Goal: Transaction & Acquisition: Obtain resource

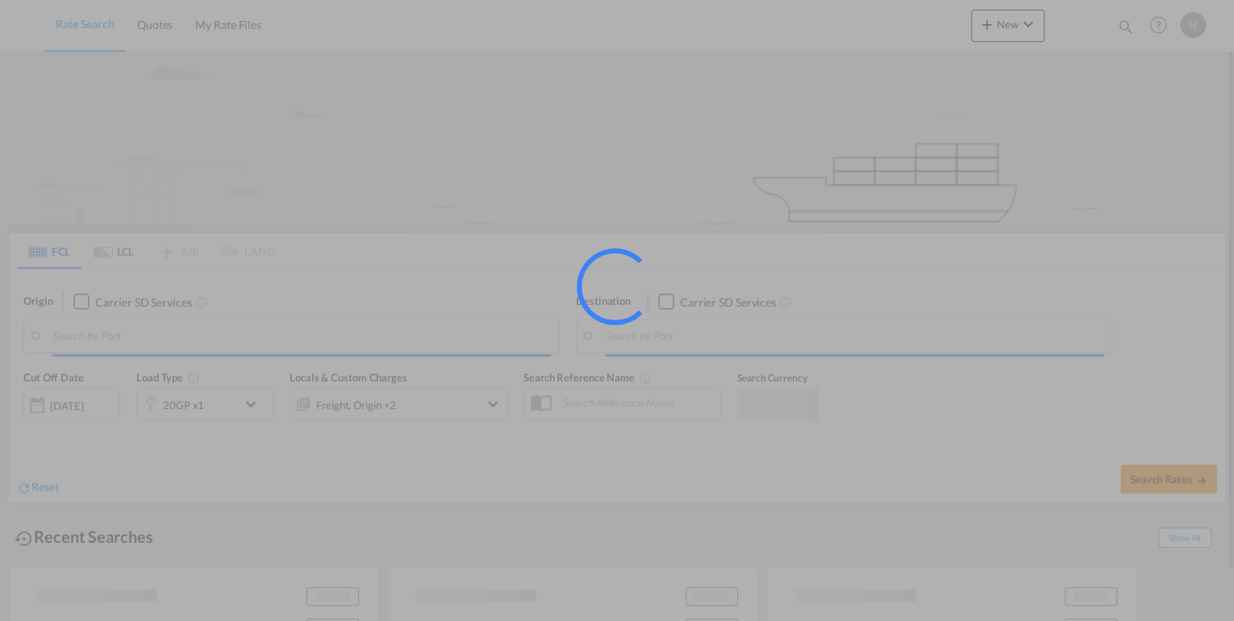
type input "[GEOGRAPHIC_DATA], DEBRV"
type input "Limassol, CYLMS"
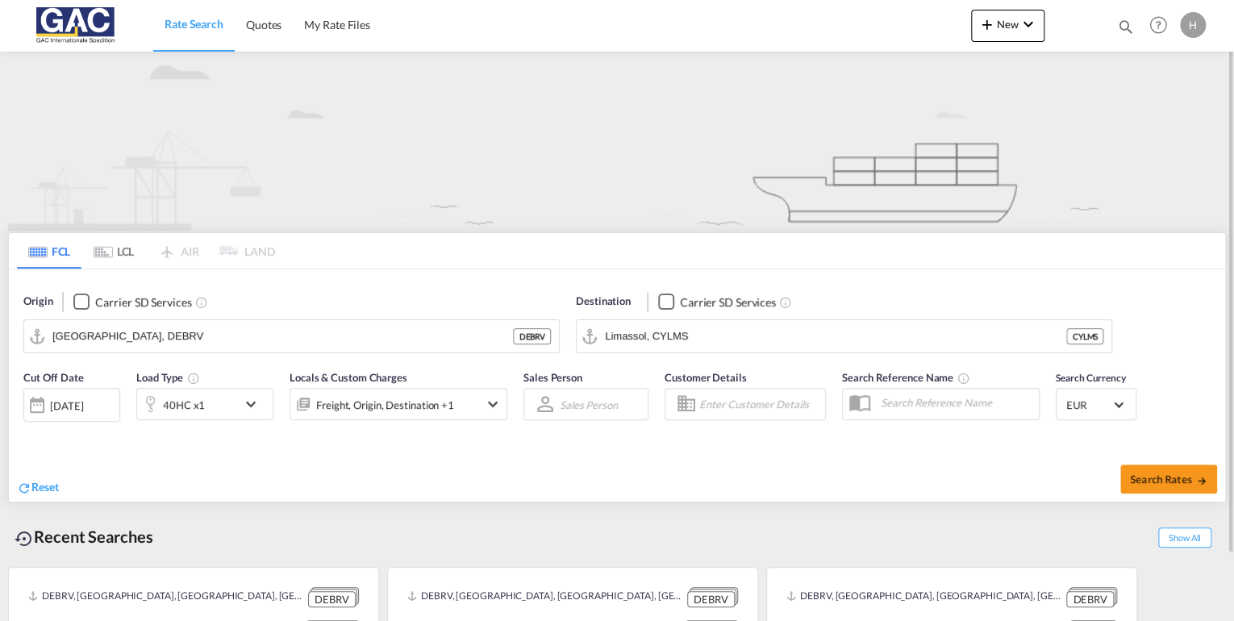
click at [1184, 20] on div "H" at bounding box center [1193, 25] width 26 height 26
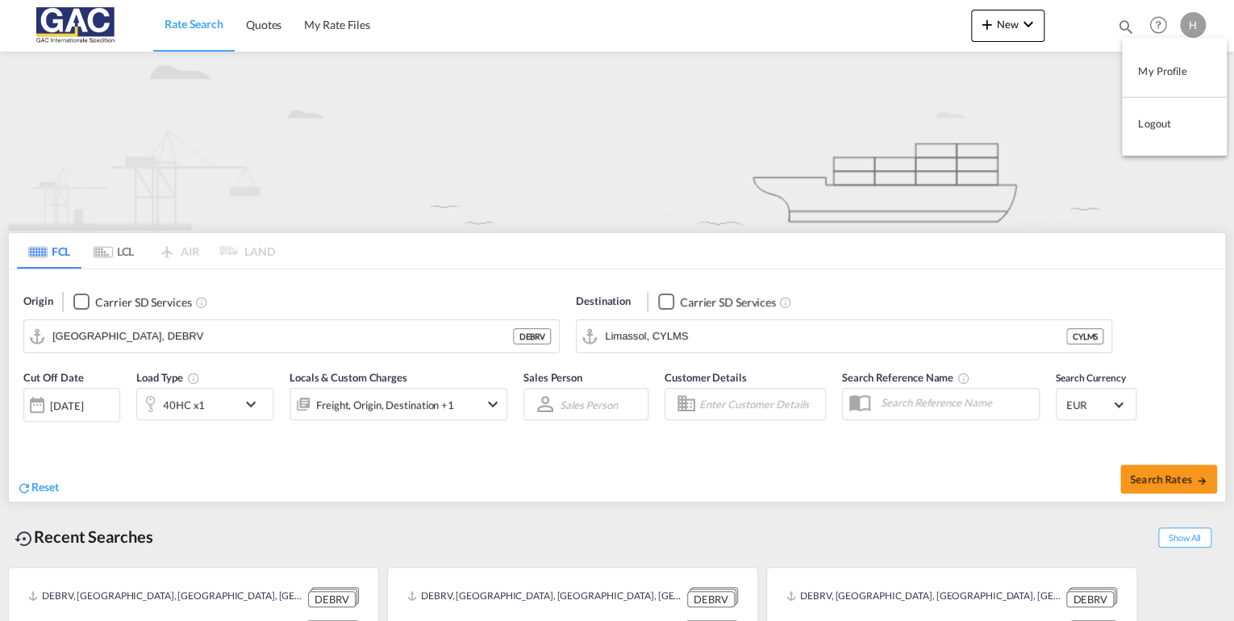
click at [1176, 119] on button "Logout" at bounding box center [1174, 123] width 105 height 32
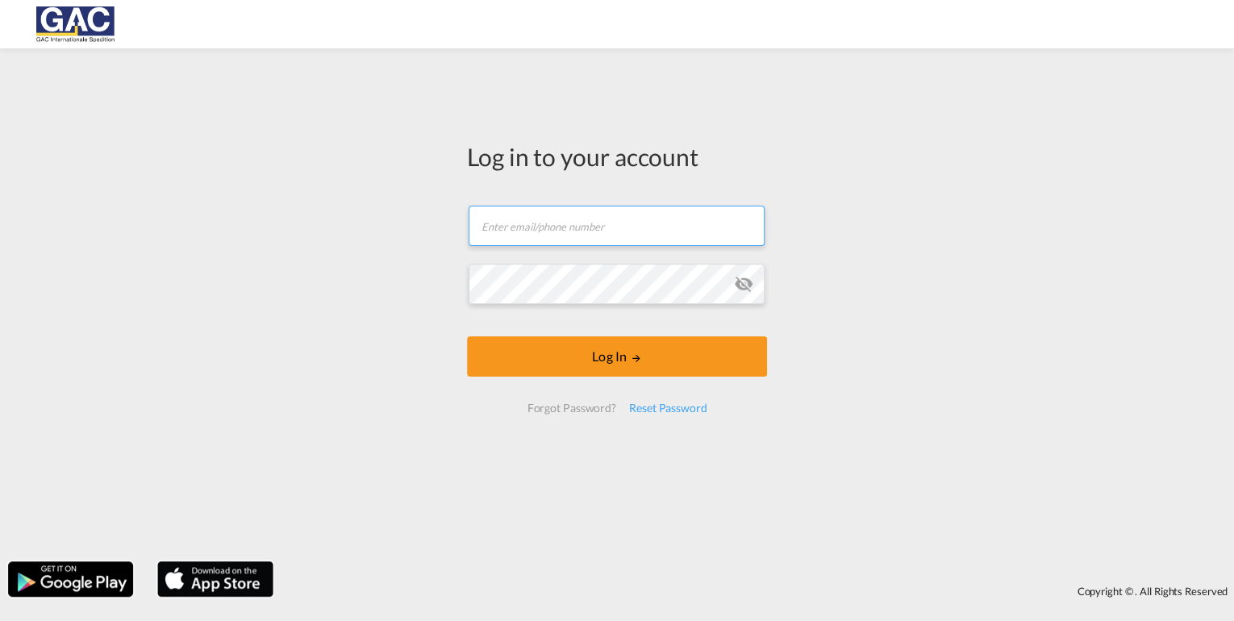
type input "[PERSON_NAME][EMAIL_ADDRESS][DOMAIN_NAME]"
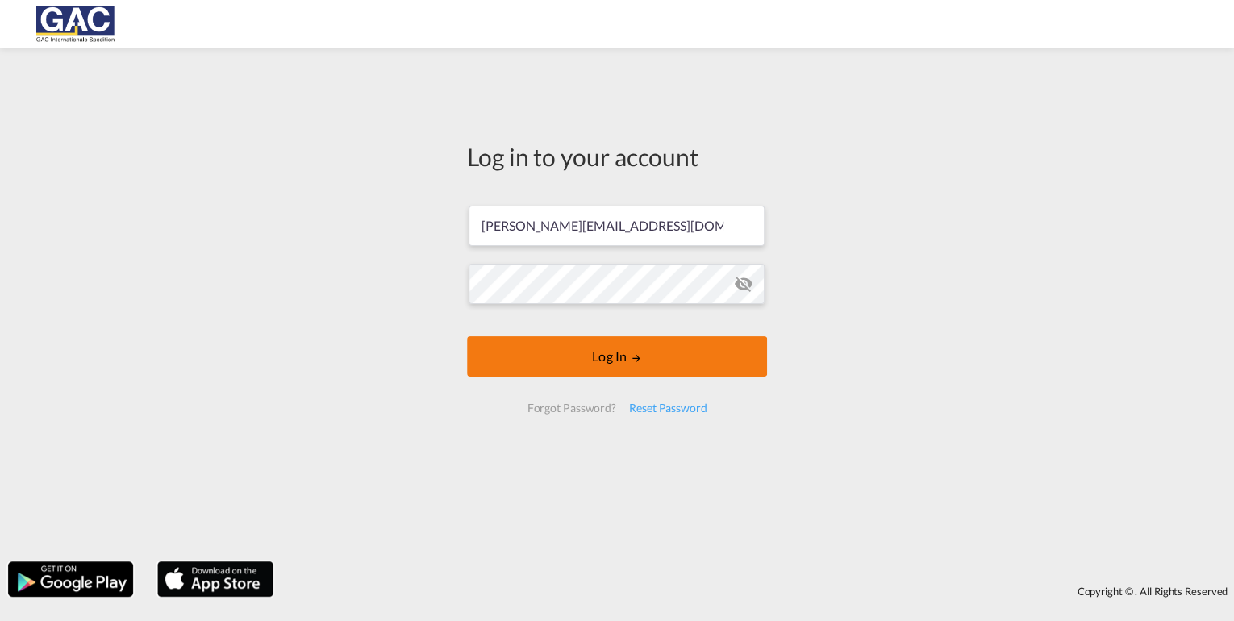
click at [649, 353] on button "Log In" at bounding box center [617, 356] width 300 height 40
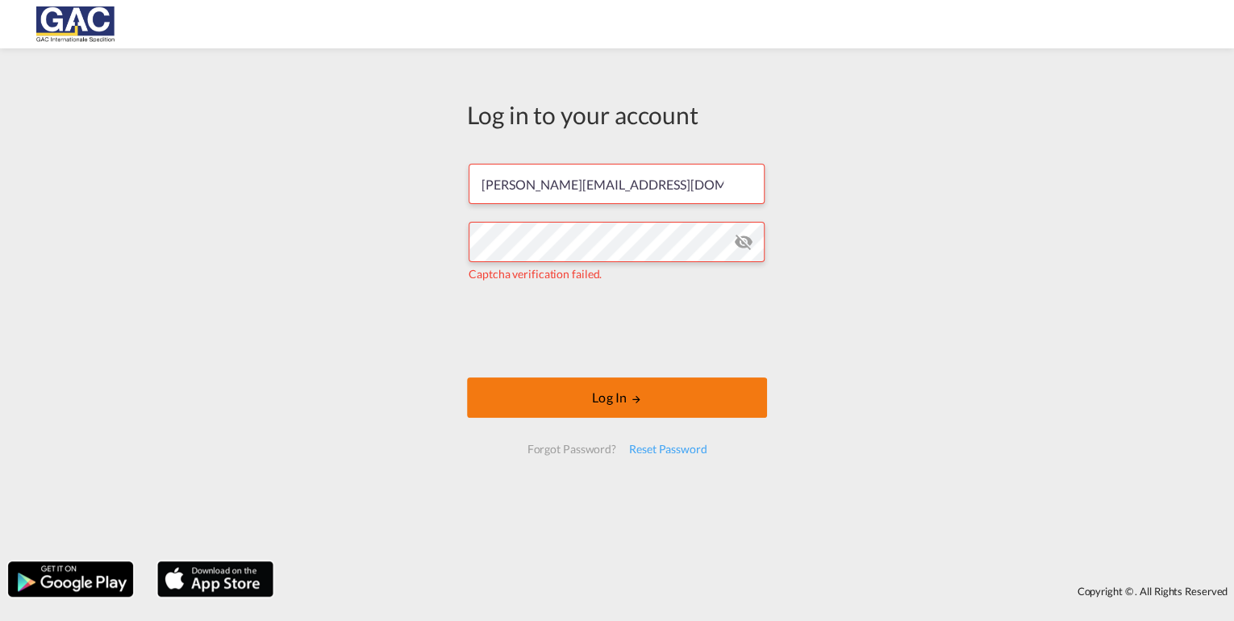
click at [555, 403] on button "Log In" at bounding box center [617, 398] width 300 height 40
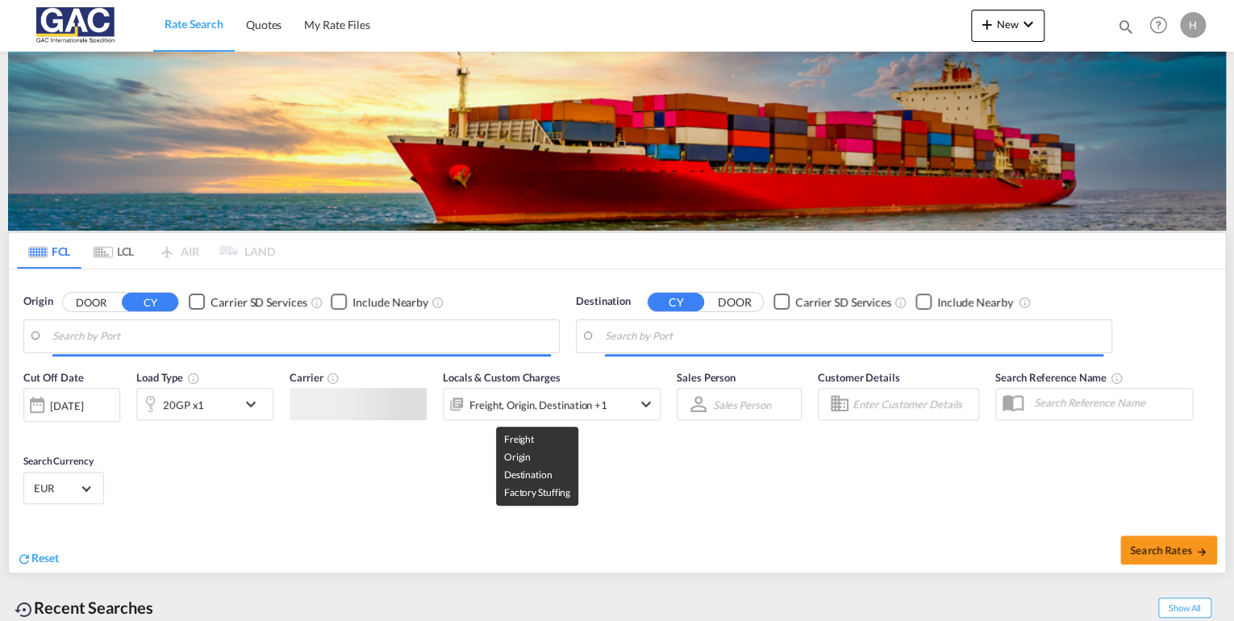
type input "[GEOGRAPHIC_DATA], DEBRV"
type input "Limassol, CYLMS"
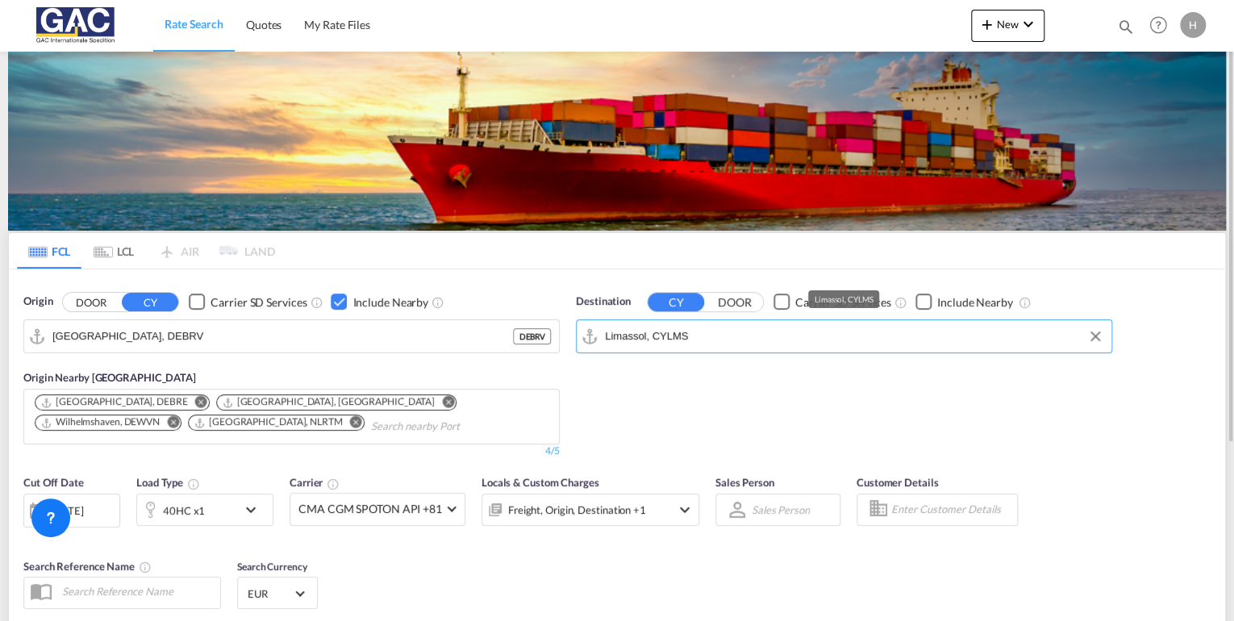
click at [712, 331] on input "Limassol, CYLMS" at bounding box center [854, 336] width 499 height 24
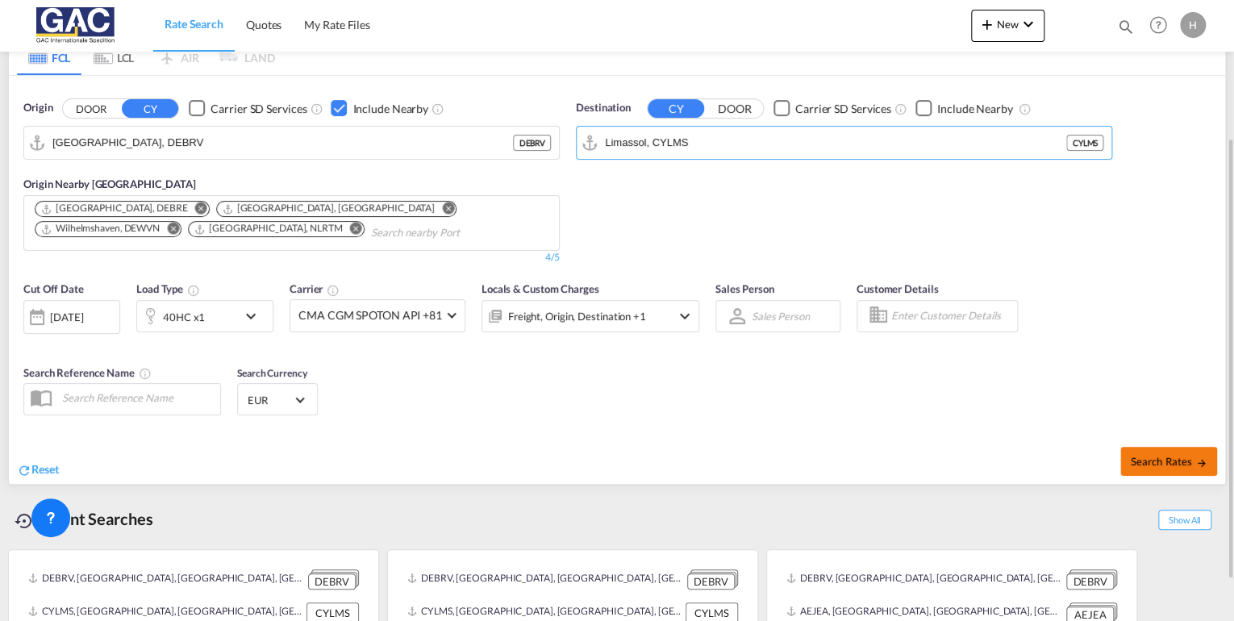
click at [1162, 455] on span "Search Rates" at bounding box center [1168, 461] width 77 height 13
type input "DEBRV to CYLMS / [DATE]"
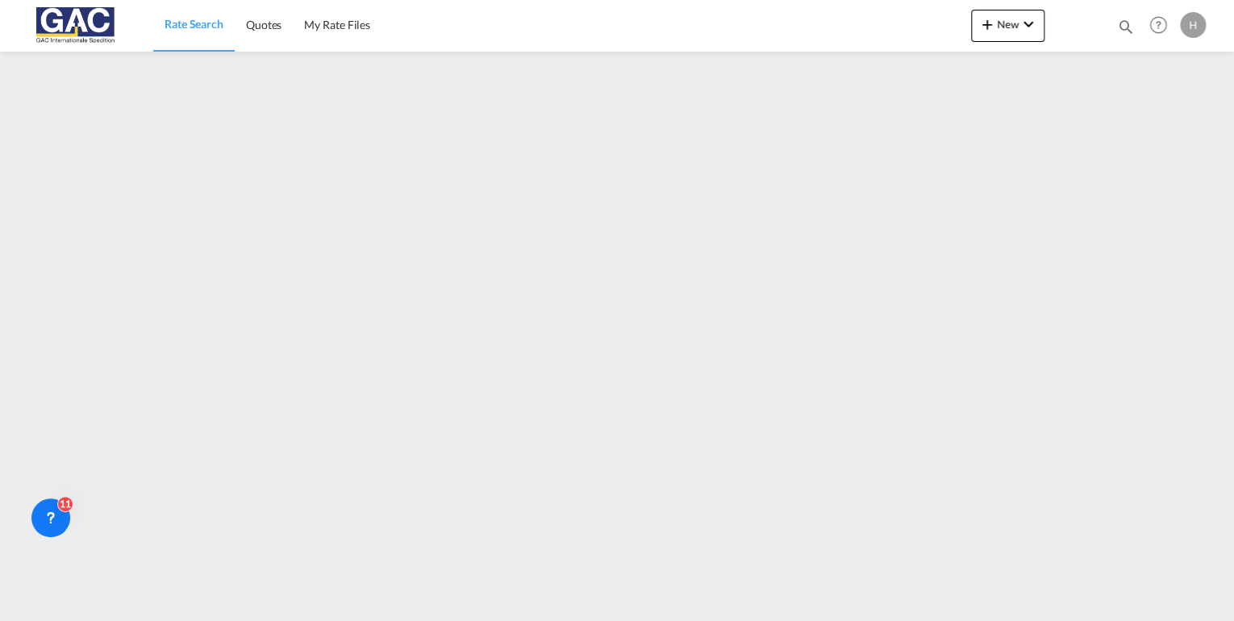
click at [207, 29] on span "Rate Search" at bounding box center [194, 24] width 59 height 14
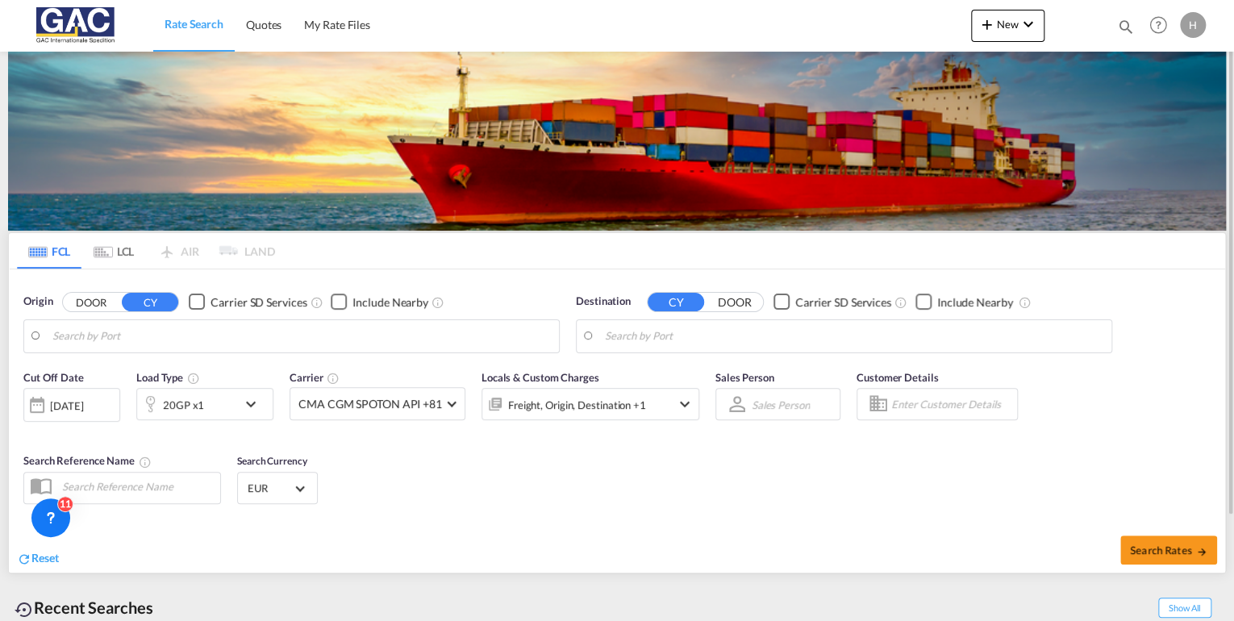
type input "[GEOGRAPHIC_DATA], DEBRV"
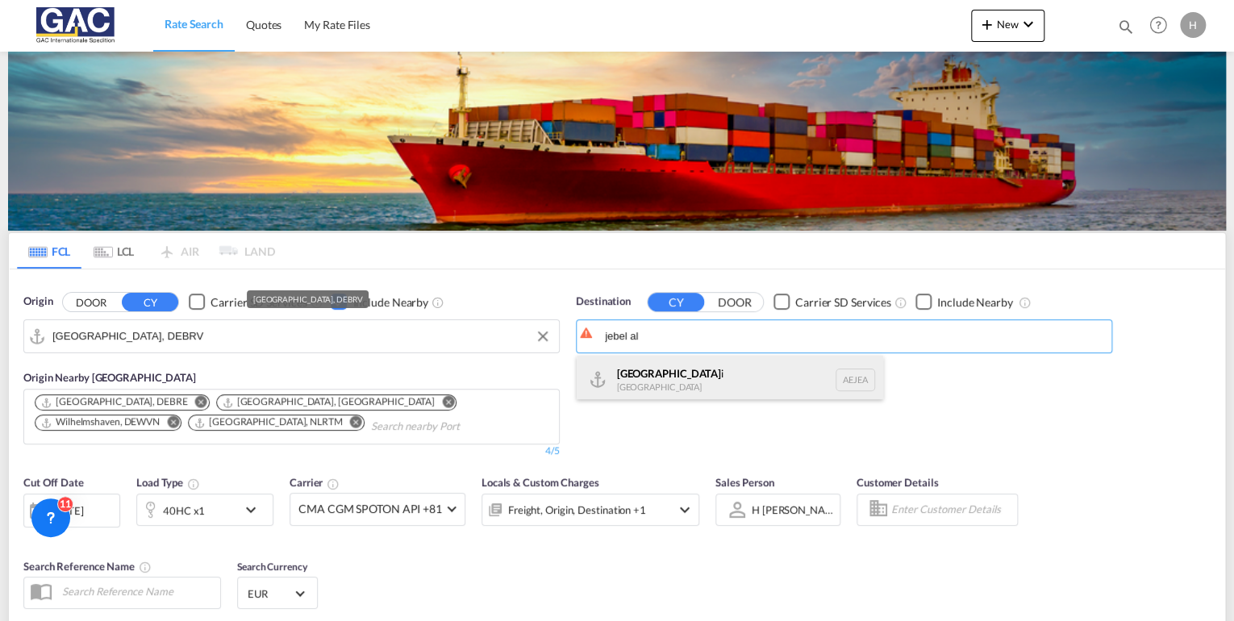
click at [675, 378] on div "[GEOGRAPHIC_DATA] [GEOGRAPHIC_DATA]" at bounding box center [730, 380] width 307 height 48
type input "[GEOGRAPHIC_DATA], [GEOGRAPHIC_DATA]"
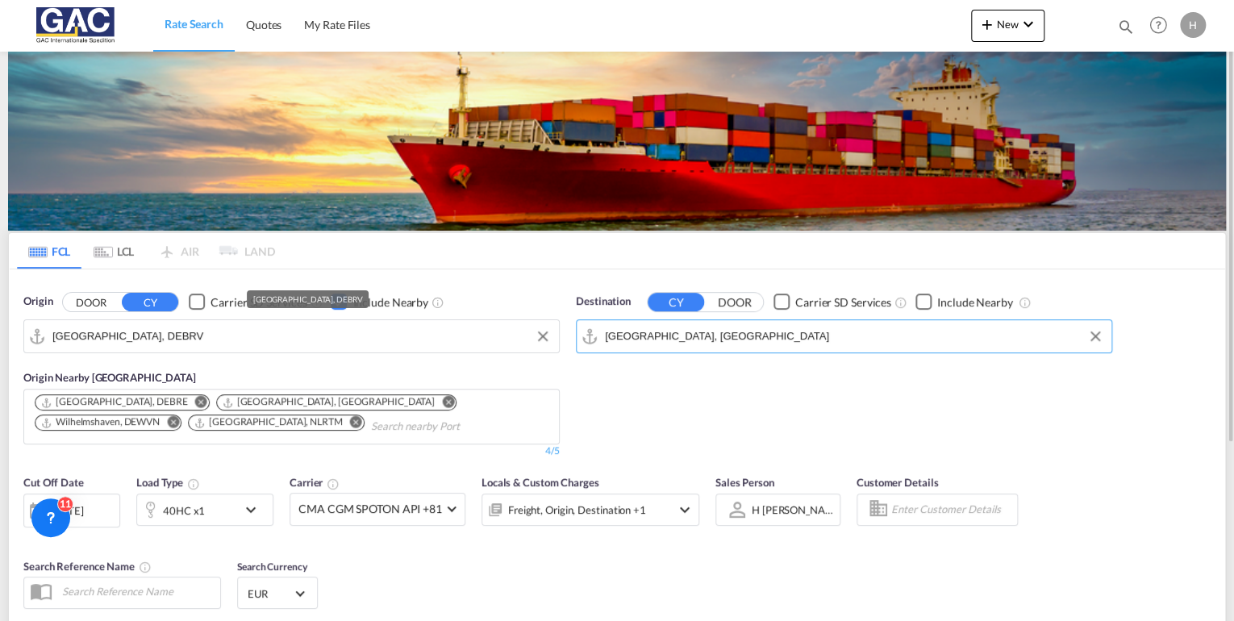
scroll to position [129, 0]
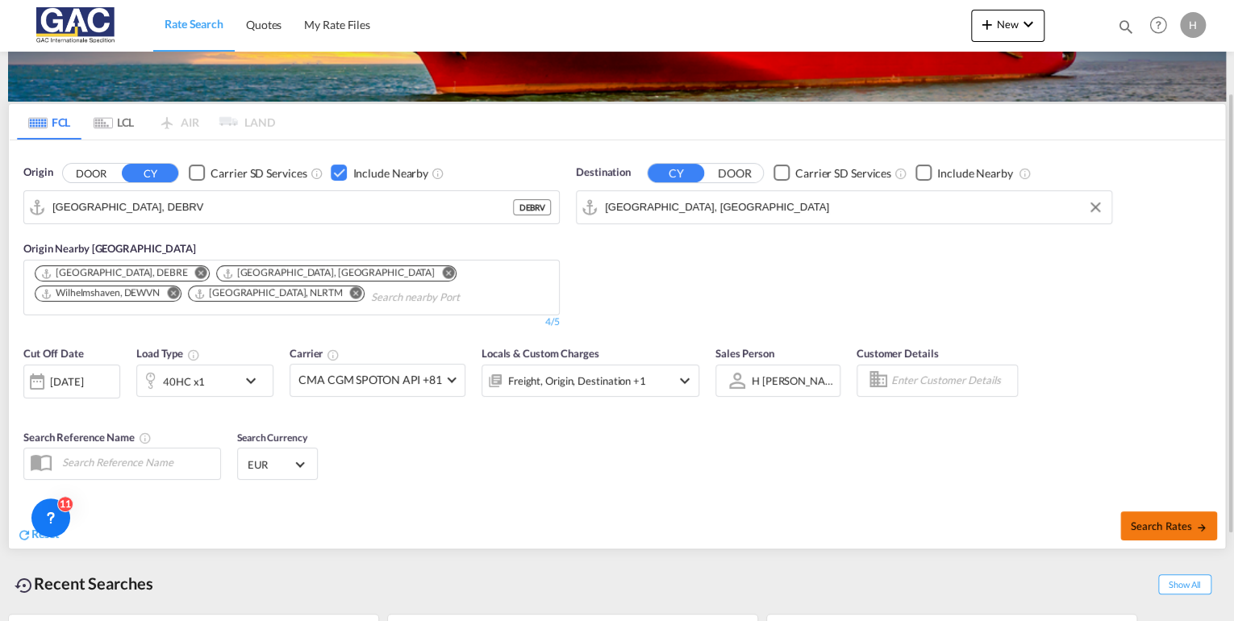
click at [1164, 516] on button "Search Rates" at bounding box center [1169, 526] width 97 height 29
type input "DEBRV to AEJEA / [DATE]"
